Goal: Information Seeking & Learning: Understand process/instructions

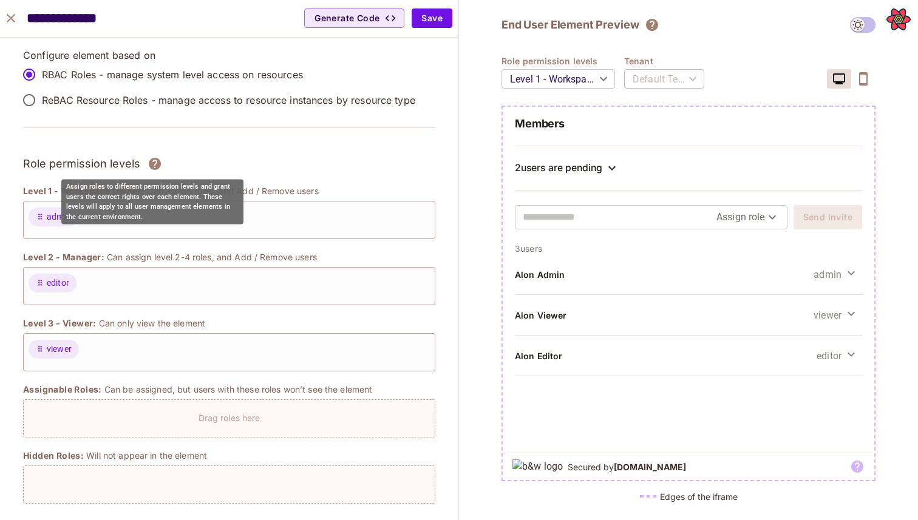
click at [149, 164] on icon "Assign roles to different permission levels and grant users the correct rights …" at bounding box center [155, 164] width 12 height 12
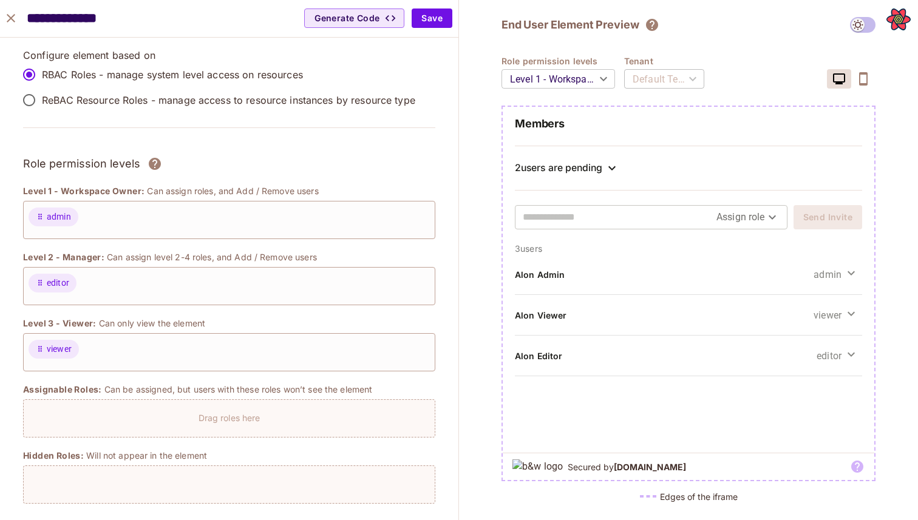
click at [117, 157] on h3 "Role permission levels" at bounding box center [81, 164] width 117 height 18
copy div "Role permission levels"
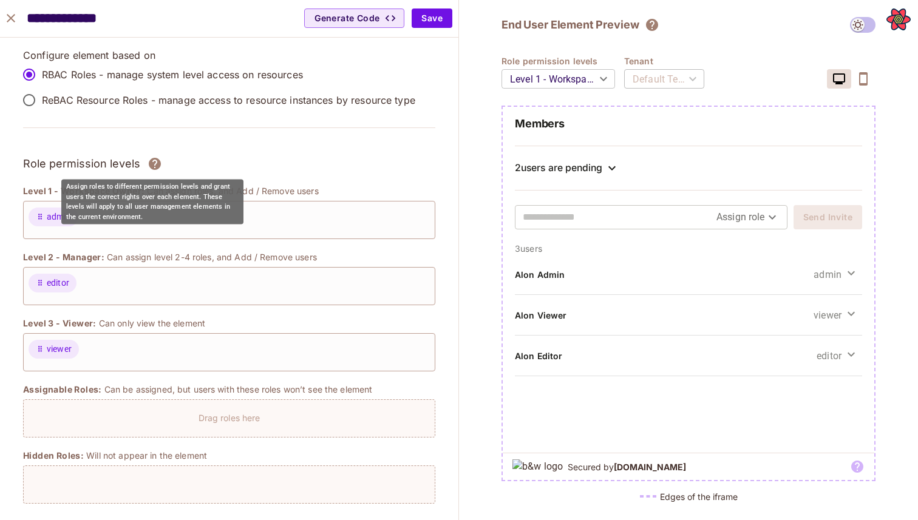
click at [163, 184] on div "Assign roles to different permission levels and grant users the correct rights …" at bounding box center [152, 202] width 182 height 45
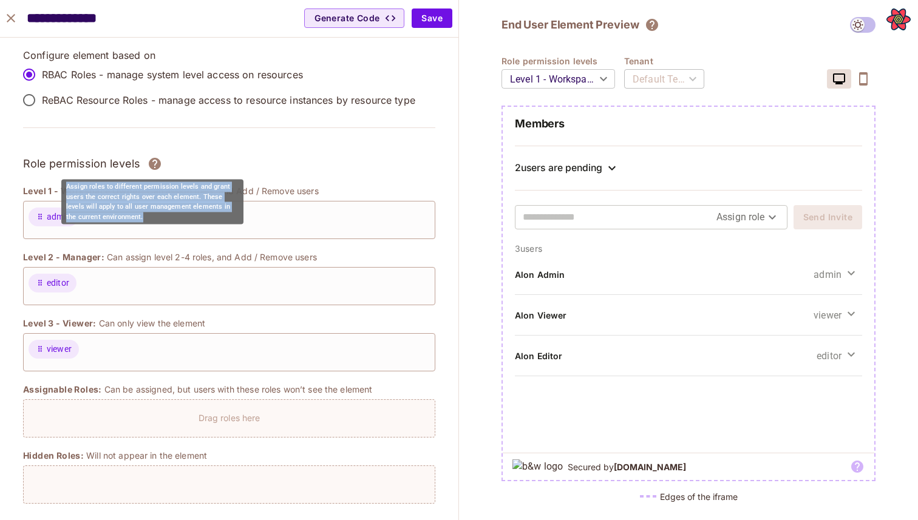
click at [163, 184] on div "Assign roles to different permission levels and grant users the correct rights …" at bounding box center [152, 202] width 182 height 45
copy div "Assign roles to different permission levels and grant users the correct rights …"
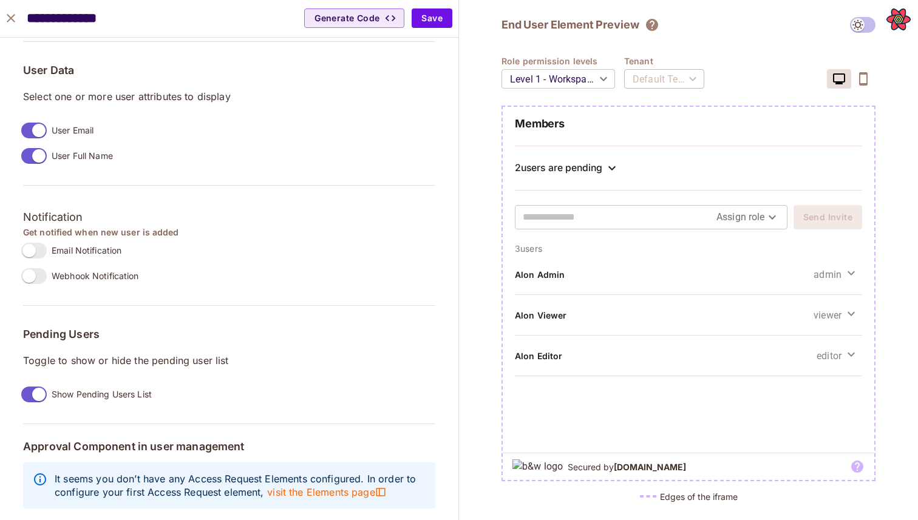
scroll to position [934, 0]
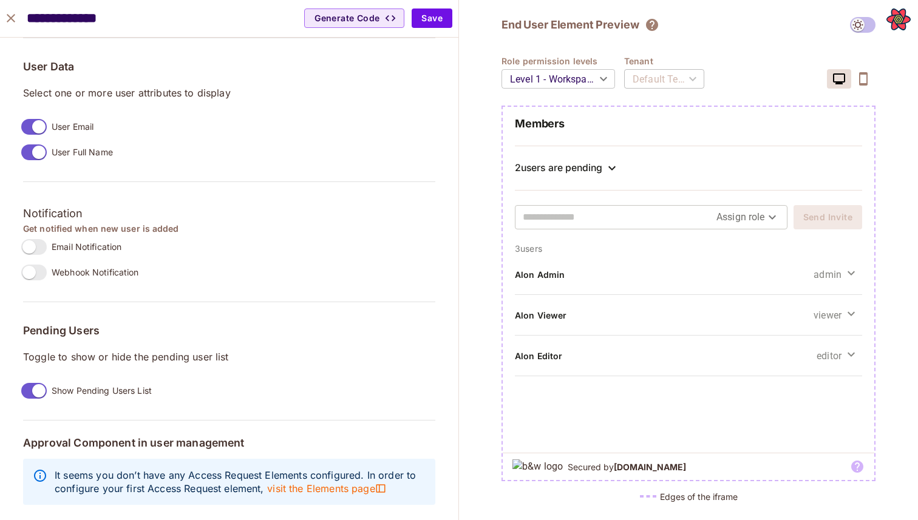
click at [113, 358] on p "Toggle to show or hide the pending user list" at bounding box center [229, 356] width 412 height 13
copy div "Toggle to show or hide the pending user list"
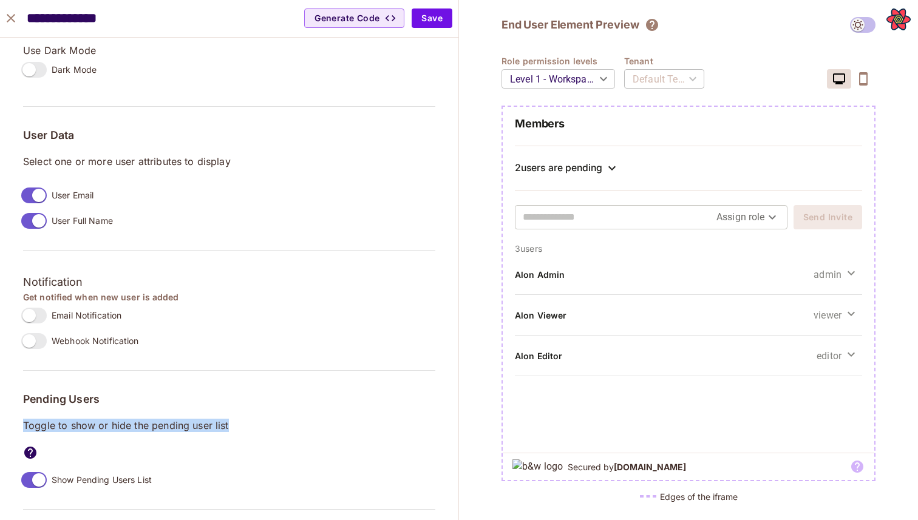
scroll to position [958, 0]
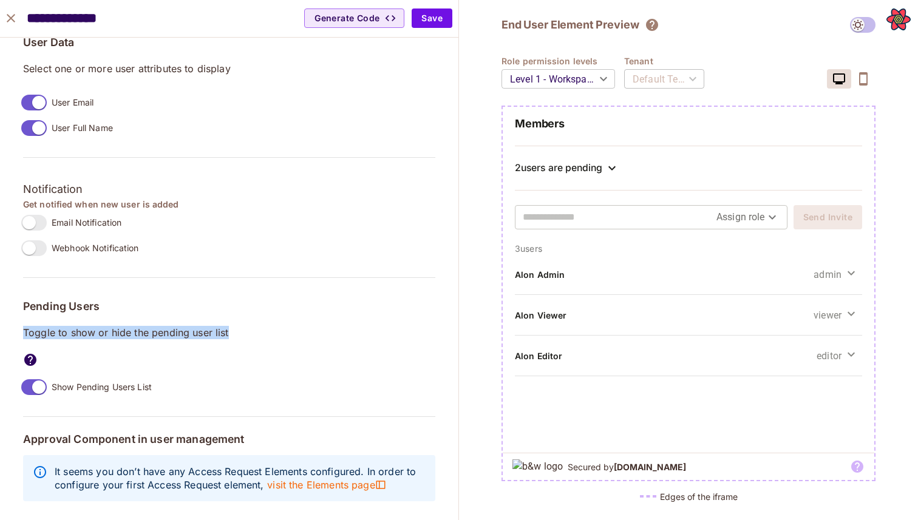
click at [132, 343] on div "Pending Users Toggle to show or hide the pending user list" at bounding box center [229, 334] width 412 height 67
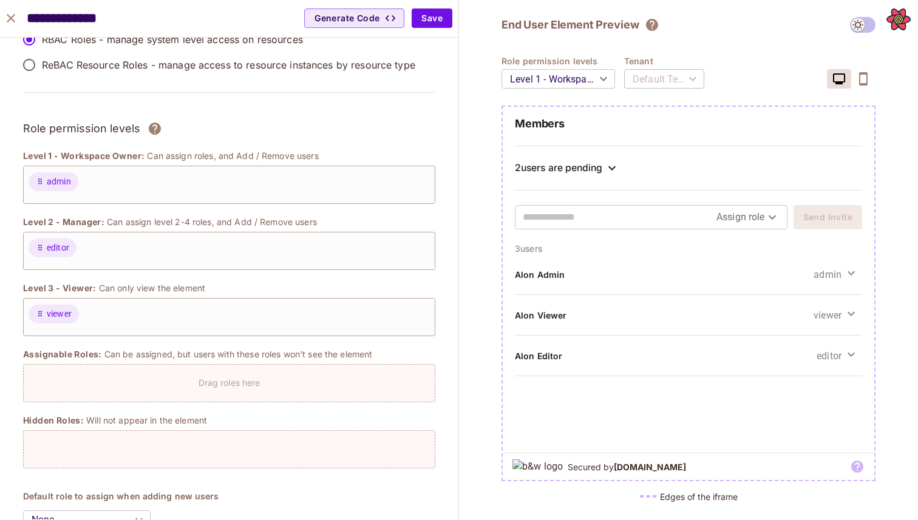
scroll to position [0, 0]
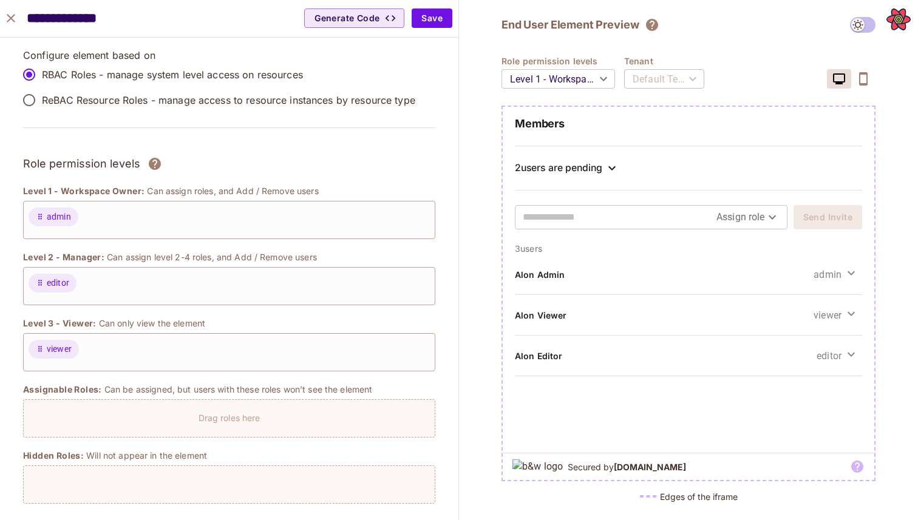
click at [124, 160] on h3 "Role permission levels" at bounding box center [81, 164] width 117 height 18
copy div "Role permission levels"
